Goal: Information Seeking & Learning: Learn about a topic

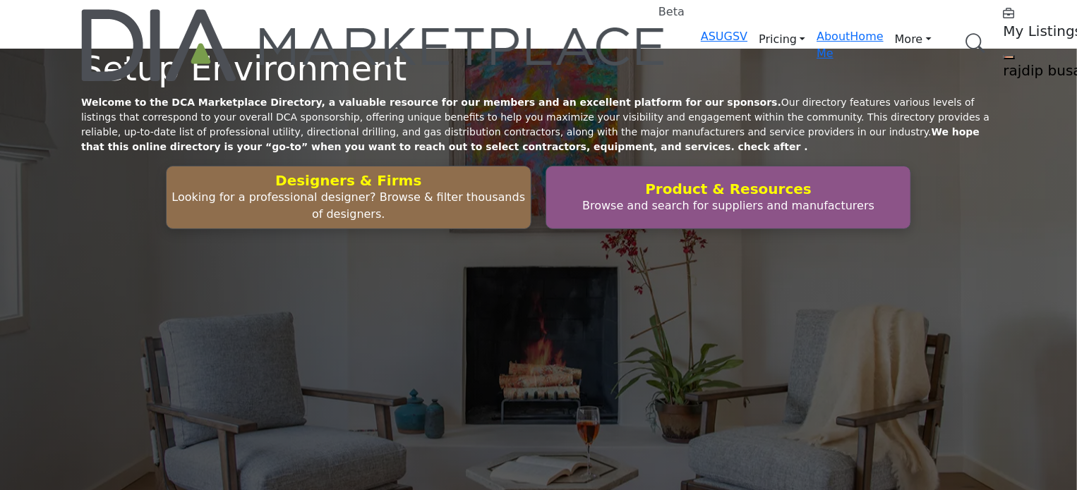
click at [0, 0] on link "Browse Categories" at bounding box center [0, 0] width 0 height 0
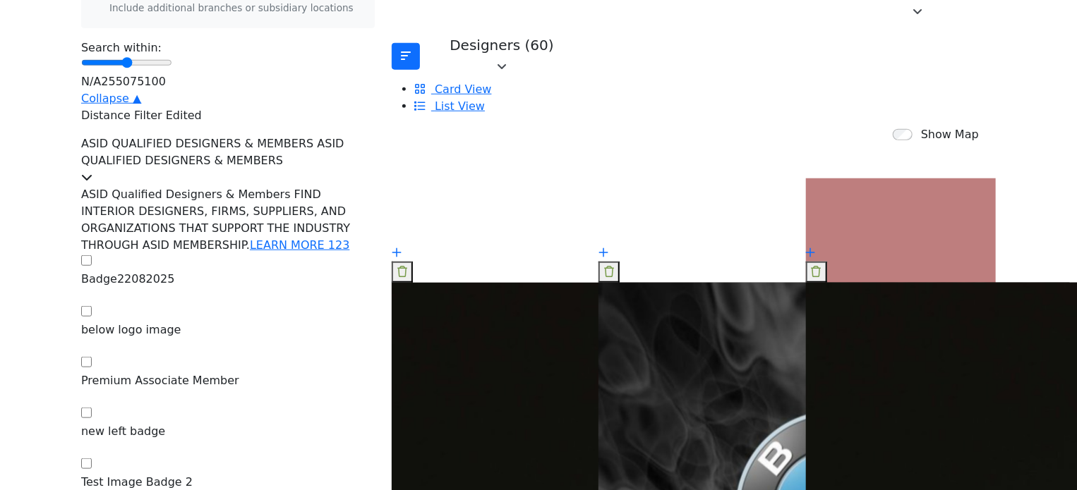
scroll to position [565, 0]
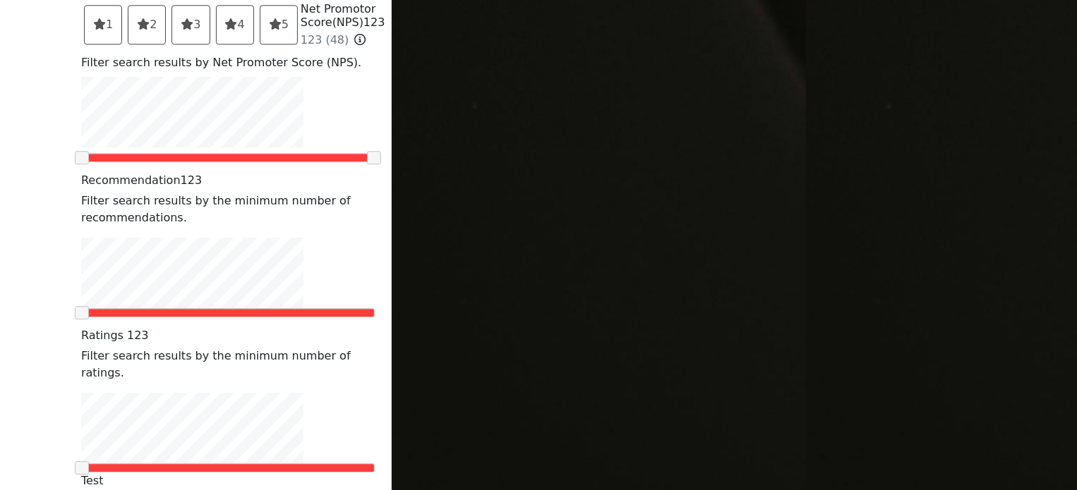
scroll to position [1976, 0]
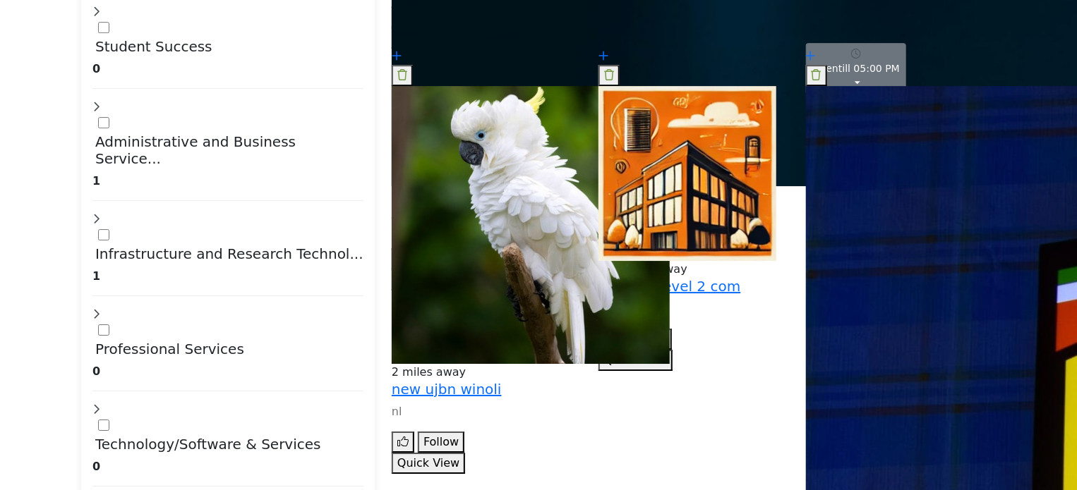
scroll to position [5222, 0]
